Goal: Navigation & Orientation: Locate item on page

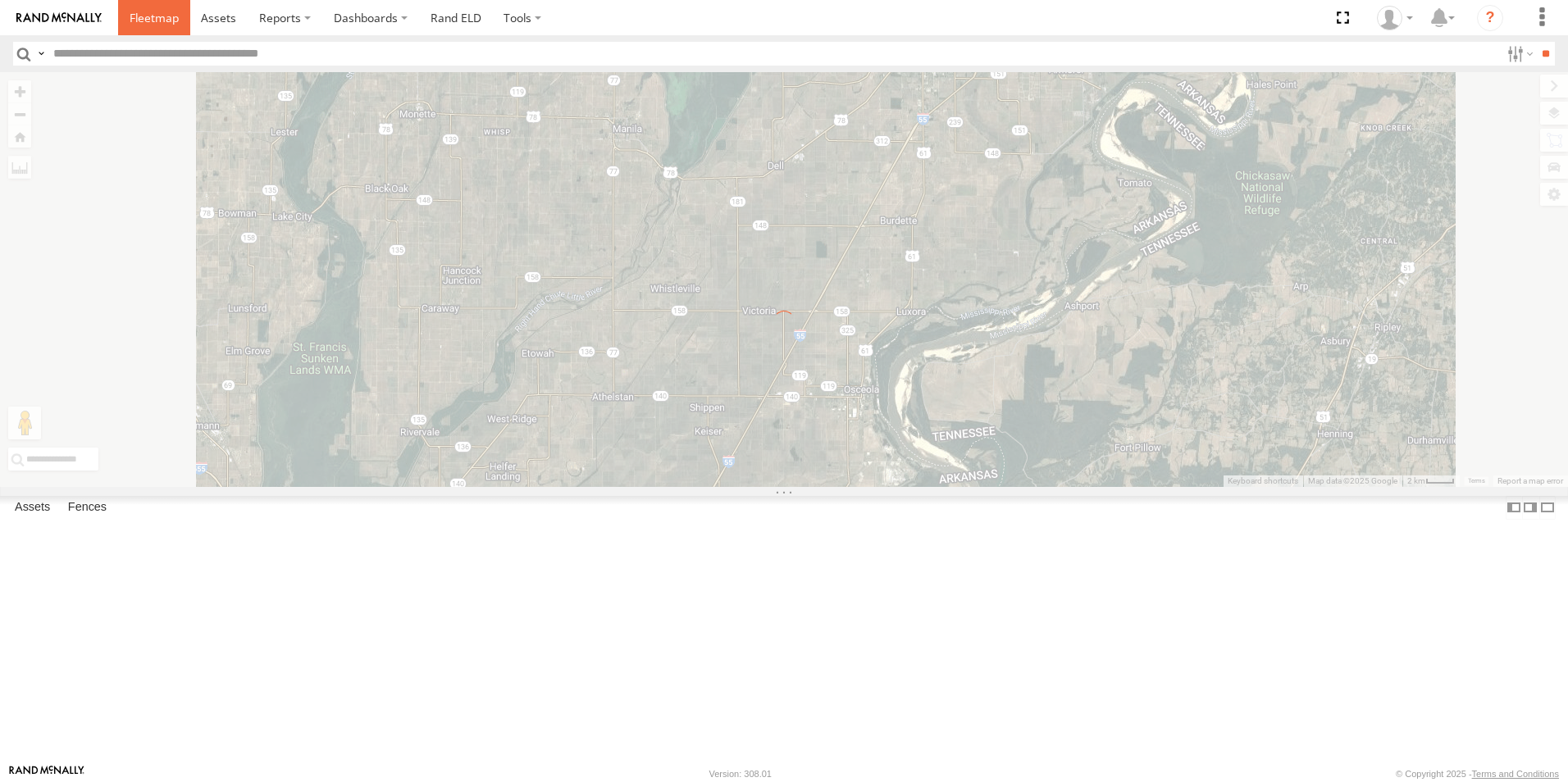
click at [161, 23] on span at bounding box center [155, 17] width 49 height 16
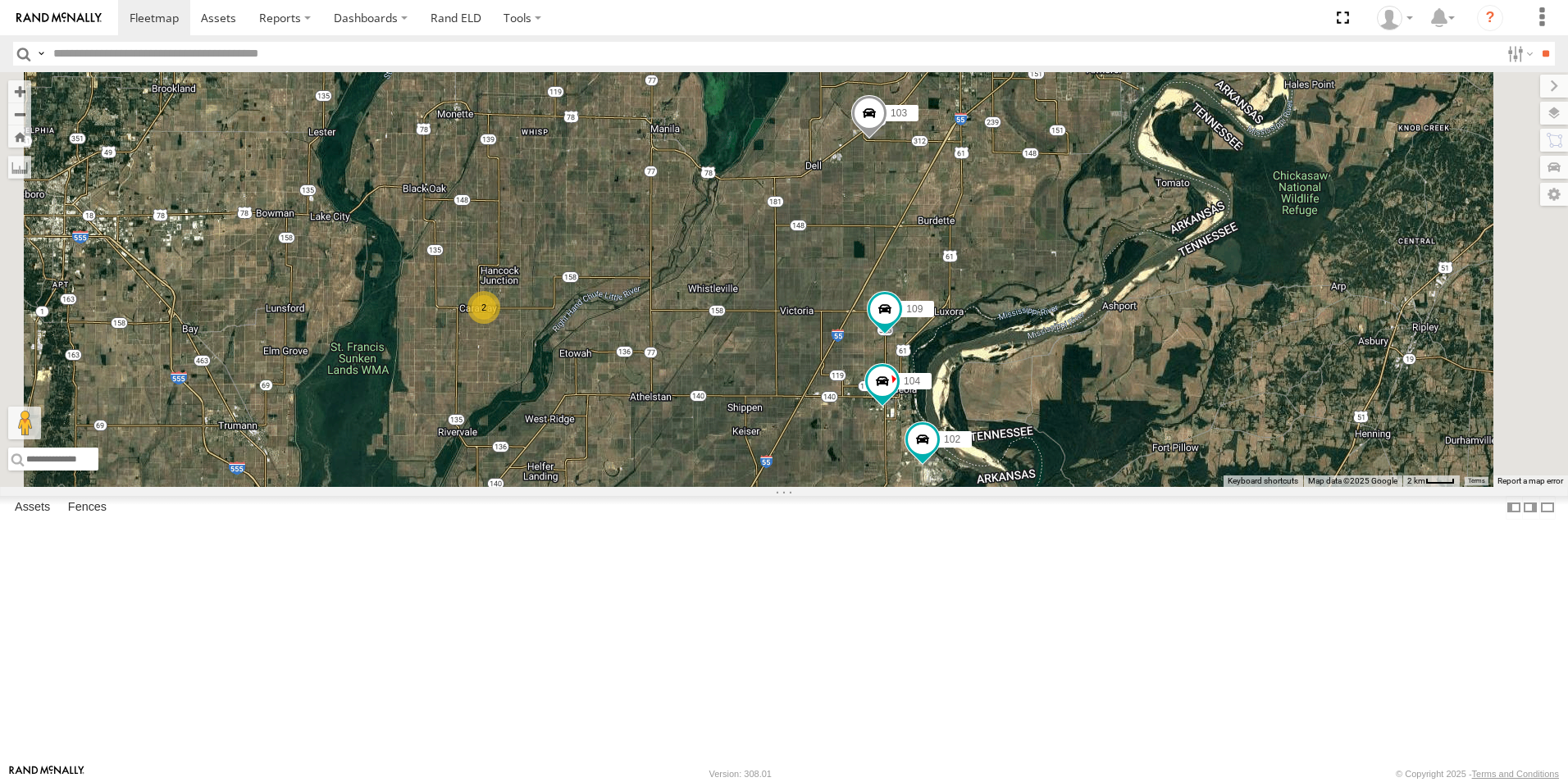
click at [0, 0] on span at bounding box center [0, 0] width 0 height 0
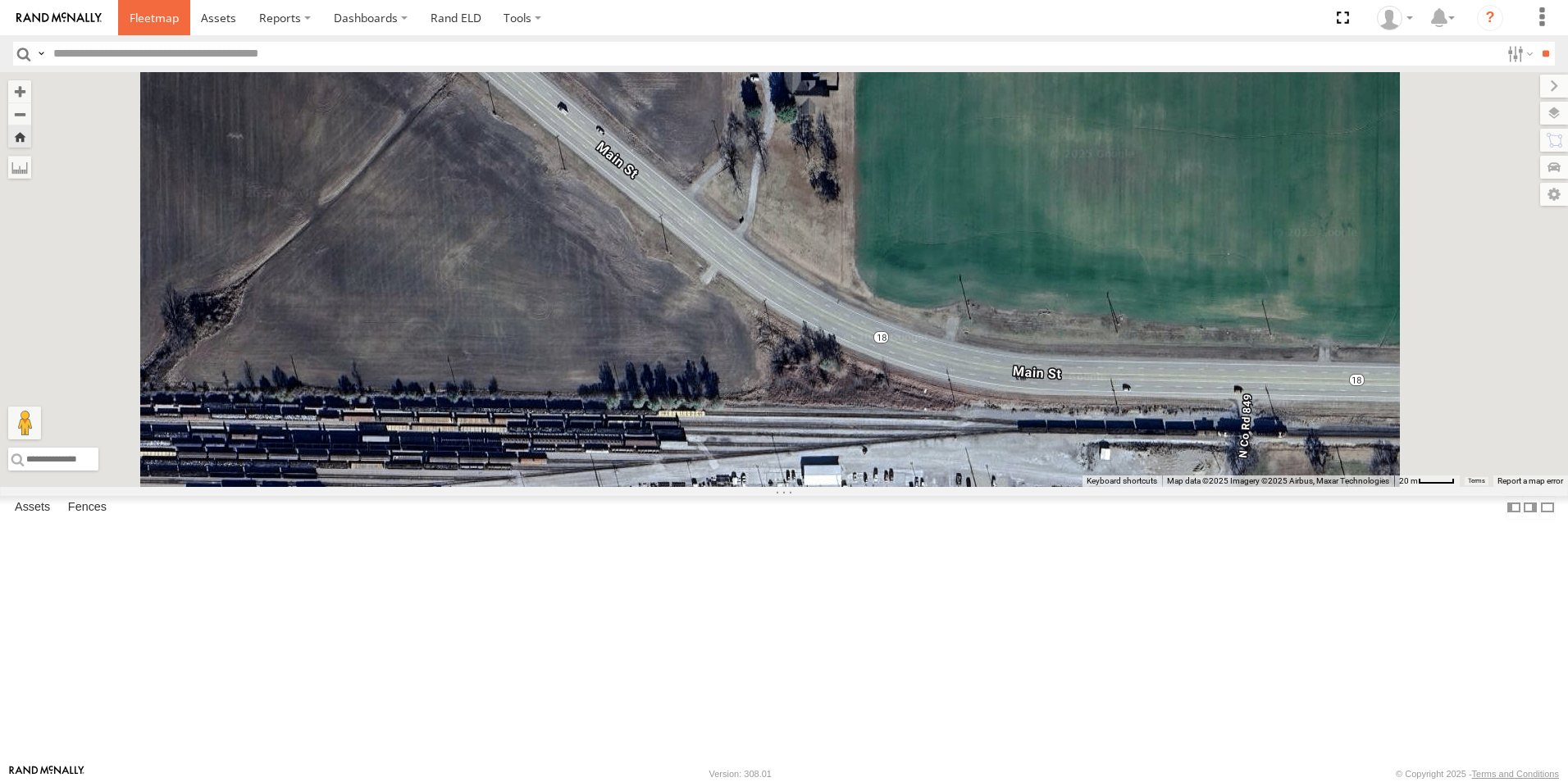
click at [155, 15] on span at bounding box center [155, 17] width 49 height 16
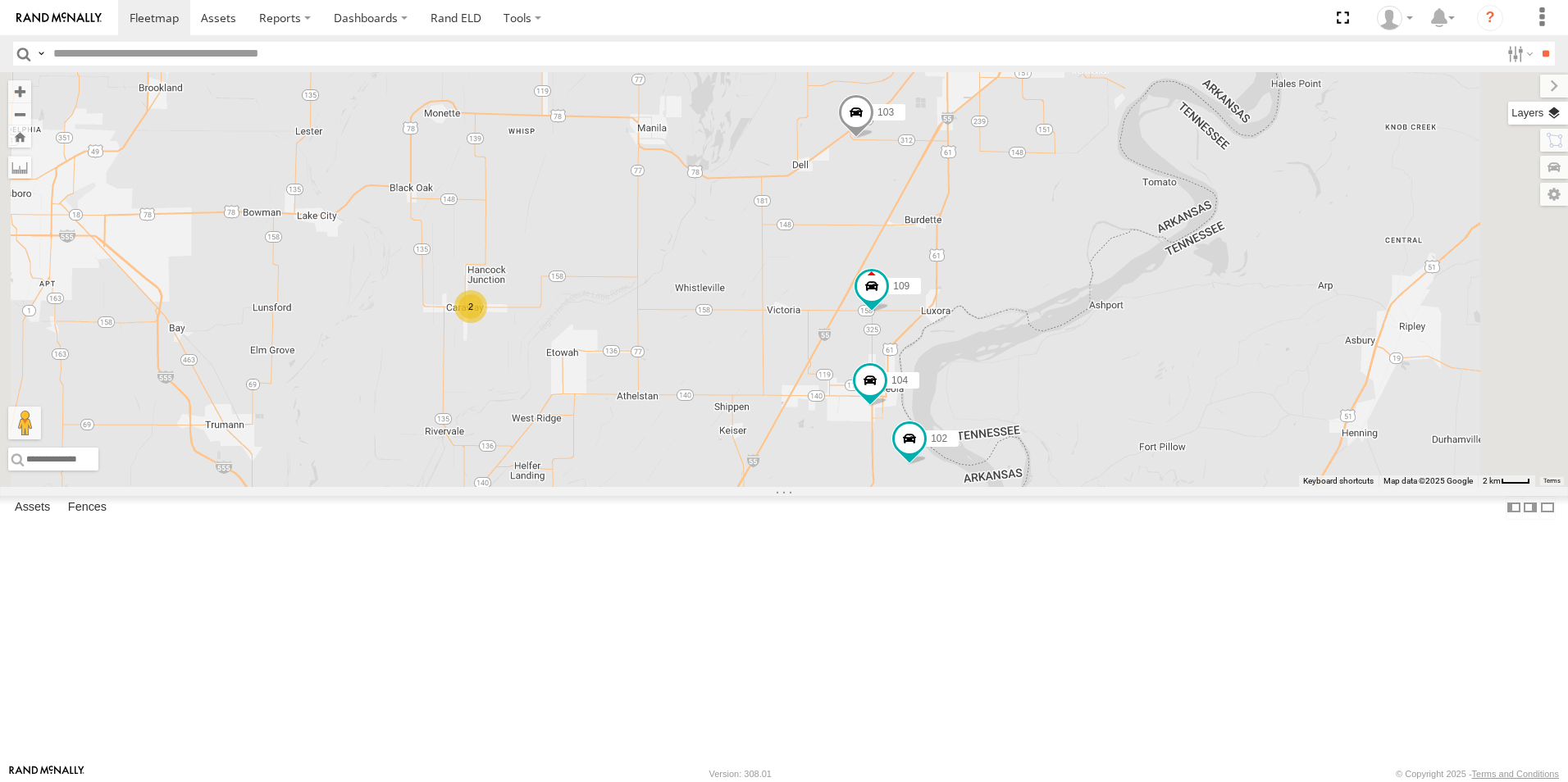
click at [1555, 109] on label at bounding box center [1538, 113] width 60 height 23
click at [0, 0] on span "Basemaps" at bounding box center [0, 0] width 0 height 0
click at [0, 0] on span "Satellite + Roadmap" at bounding box center [0, 0] width 0 height 0
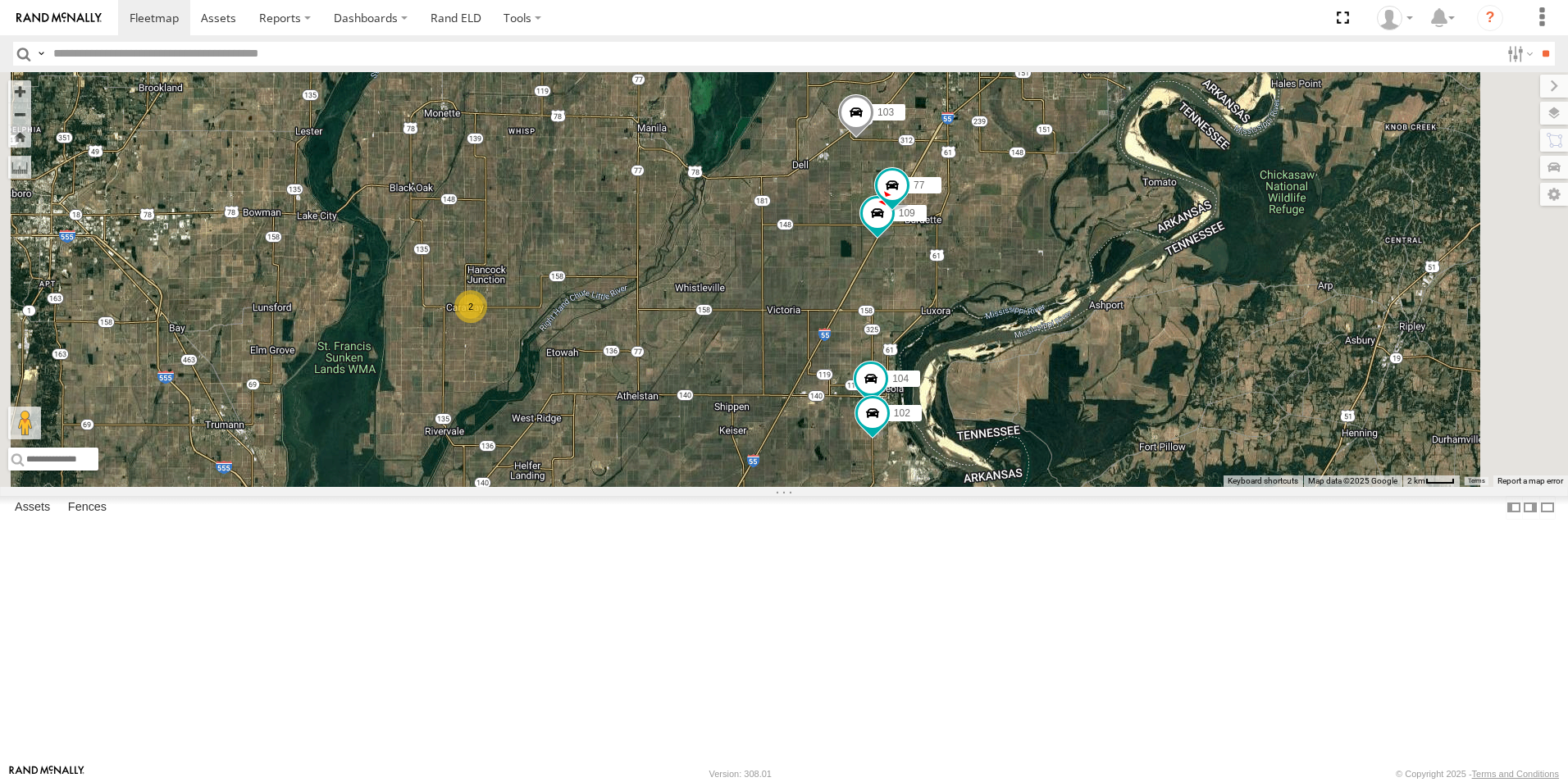
click at [0, 0] on span at bounding box center [0, 0] width 0 height 0
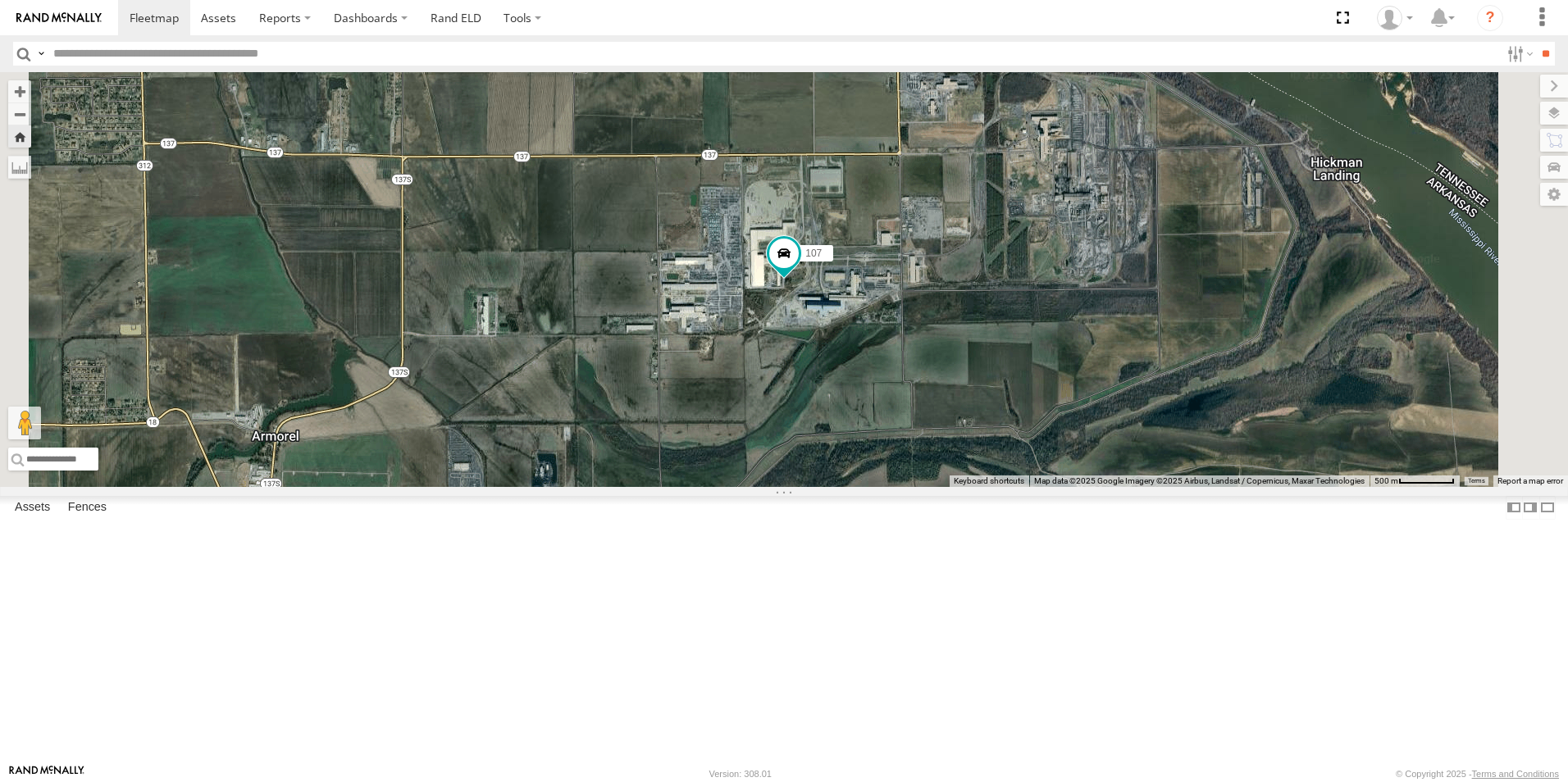
click at [0, 0] on span at bounding box center [0, 0] width 0 height 0
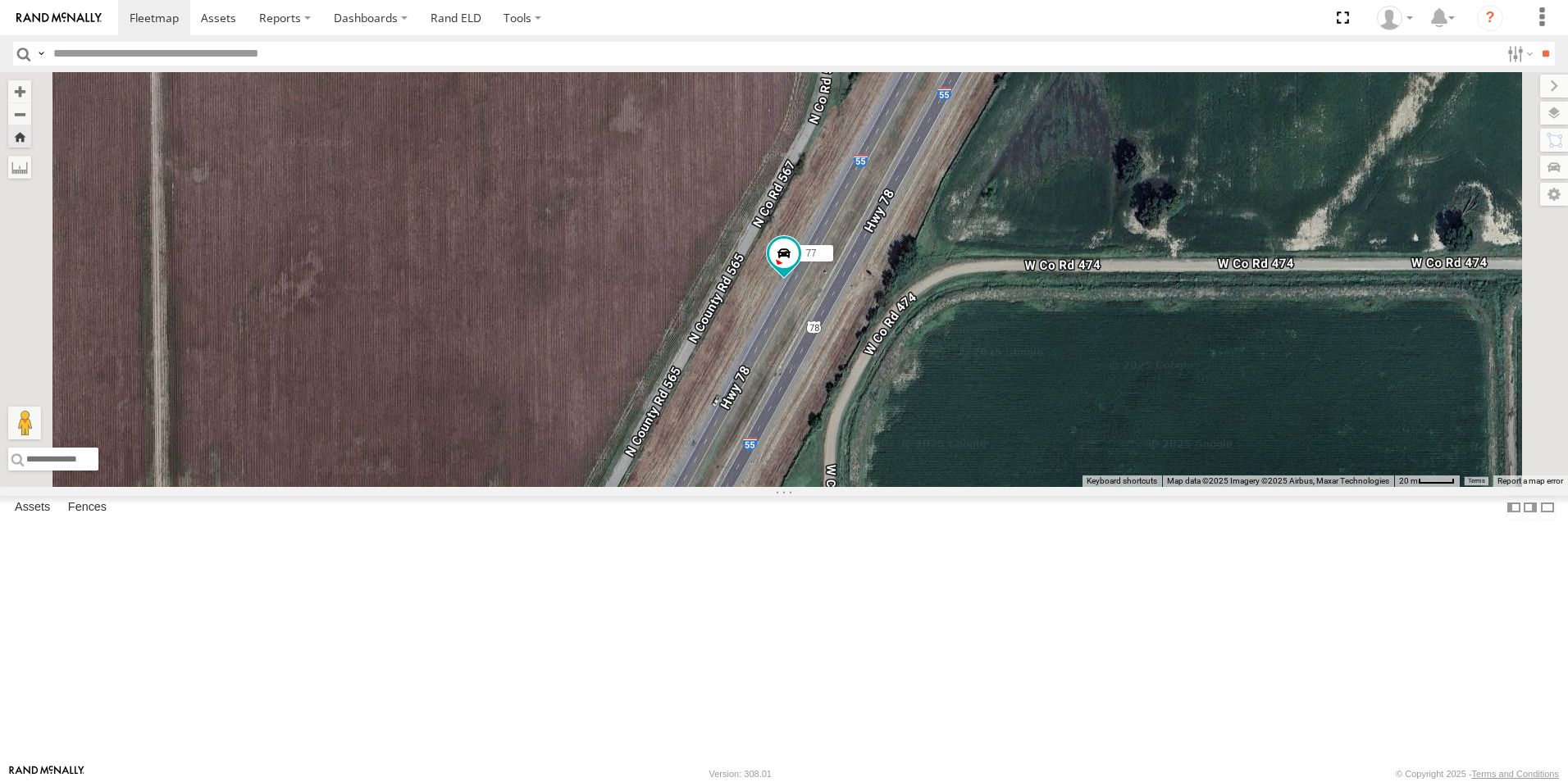
click at [0, 0] on span at bounding box center [0, 0] width 0 height 0
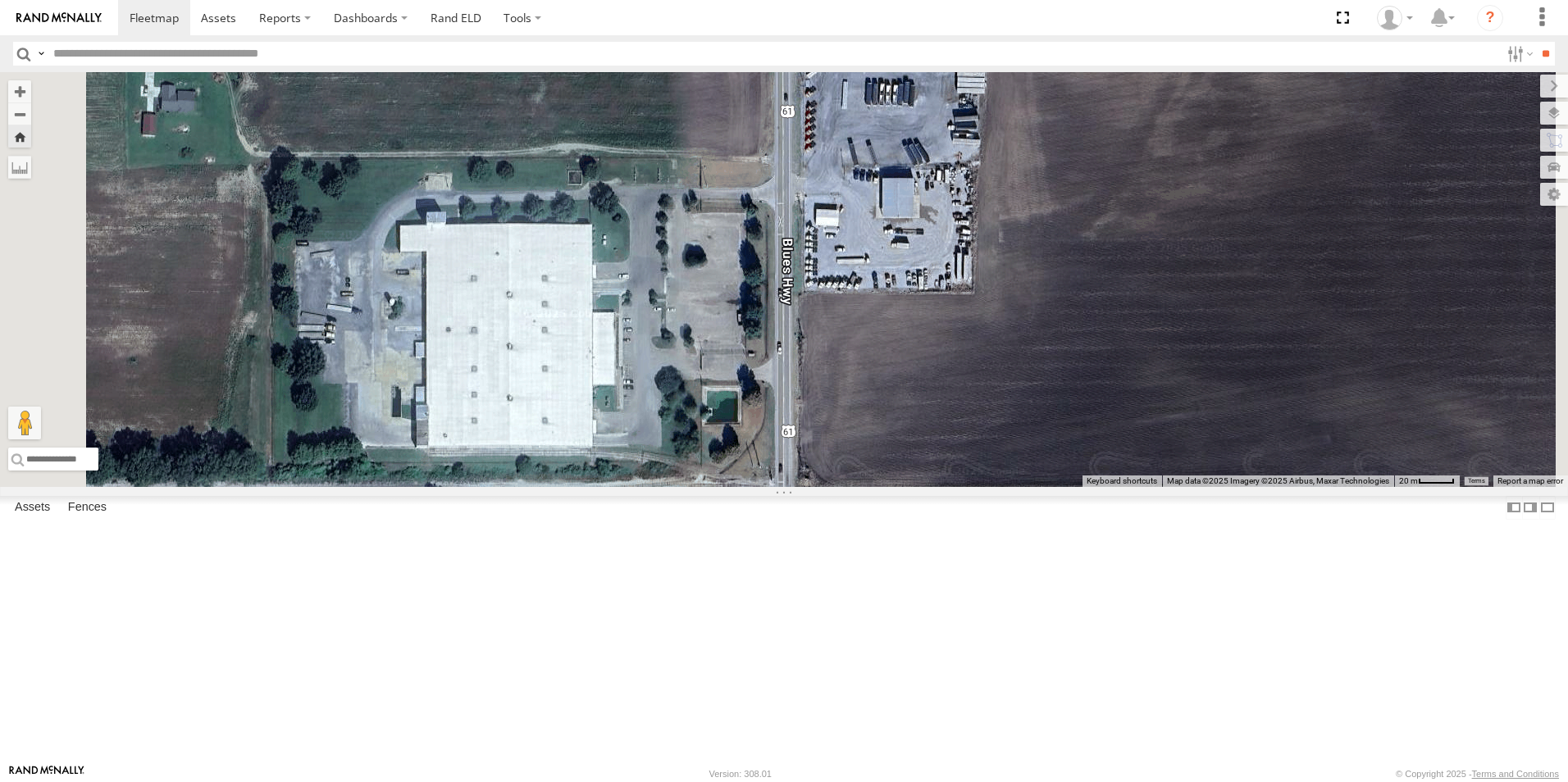
click at [0, 0] on span at bounding box center [0, 0] width 0 height 0
